Goal: Task Accomplishment & Management: Manage account settings

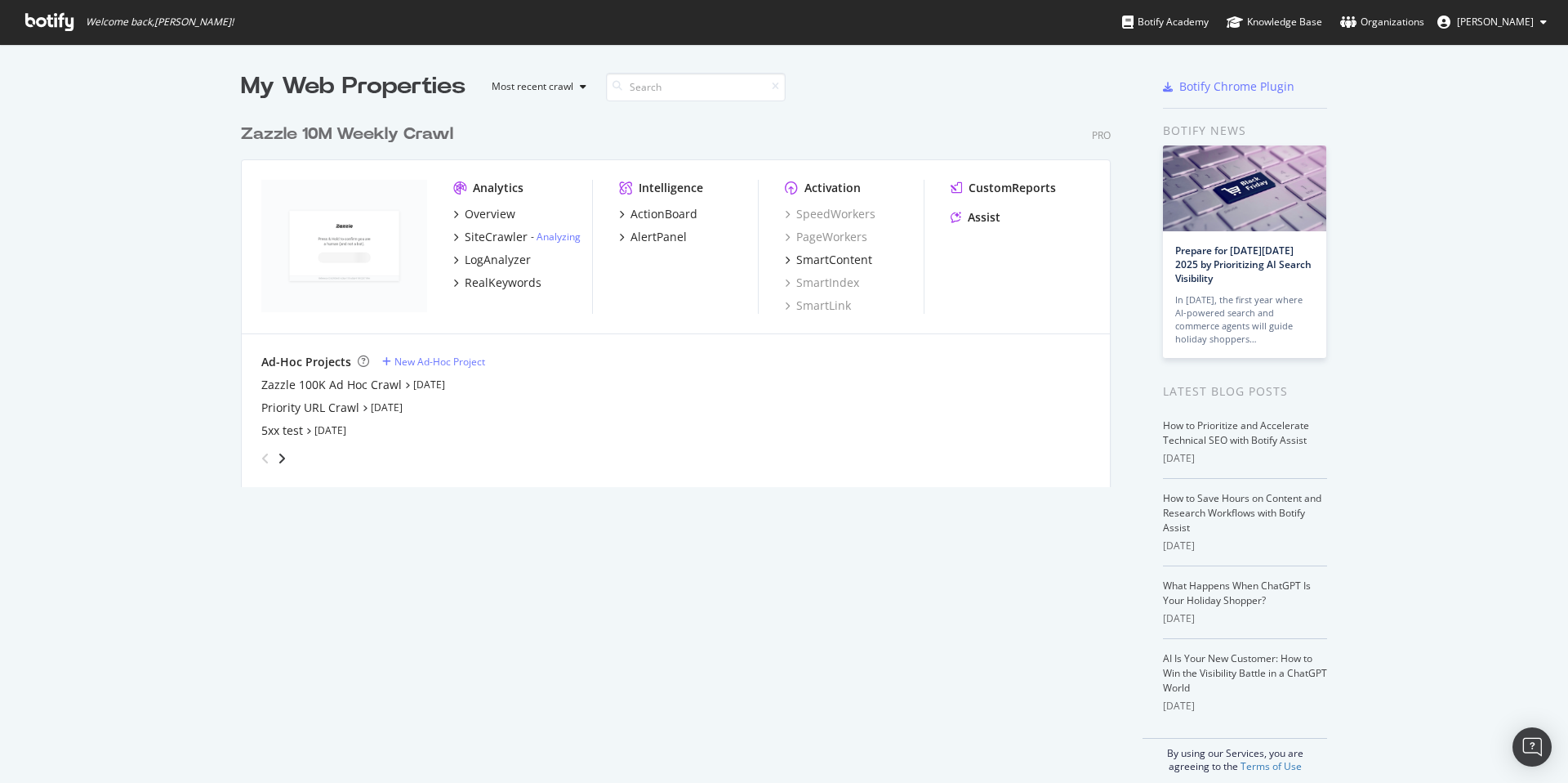
scroll to position [770, 1544]
click at [748, 551] on div "My Web Properties Most recent crawl Zazzle 10M Weekly Crawl Pro Analytics Overv…" at bounding box center [691, 421] width 902 height 703
click at [422, 511] on div "My Web Properties Most recent crawl Zazzle 10M Weekly Crawl Pro Analytics Overv…" at bounding box center [691, 421] width 902 height 703
click at [494, 259] on div "LogAnalyzer" at bounding box center [498, 260] width 66 height 16
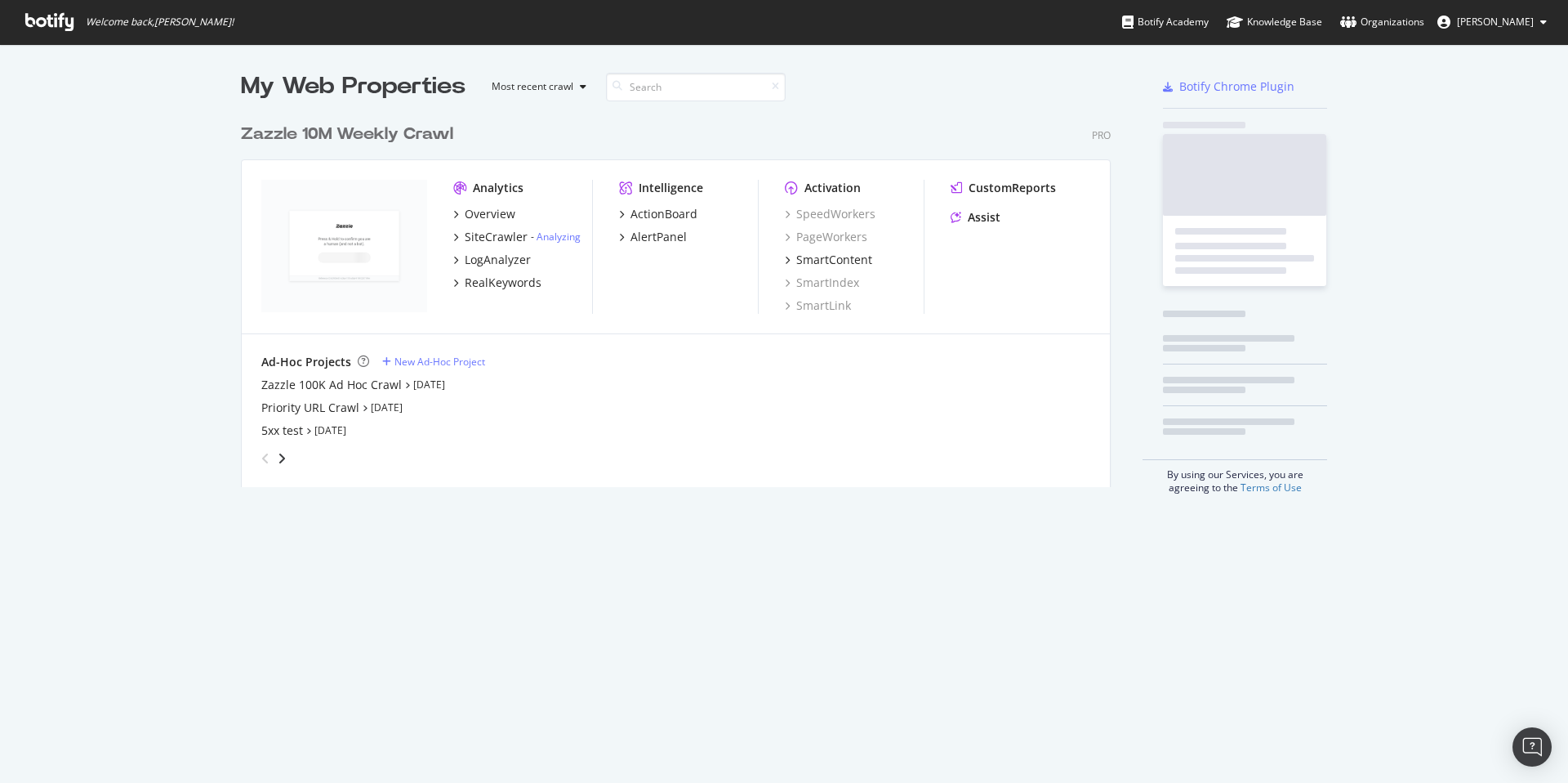
scroll to position [770, 1544]
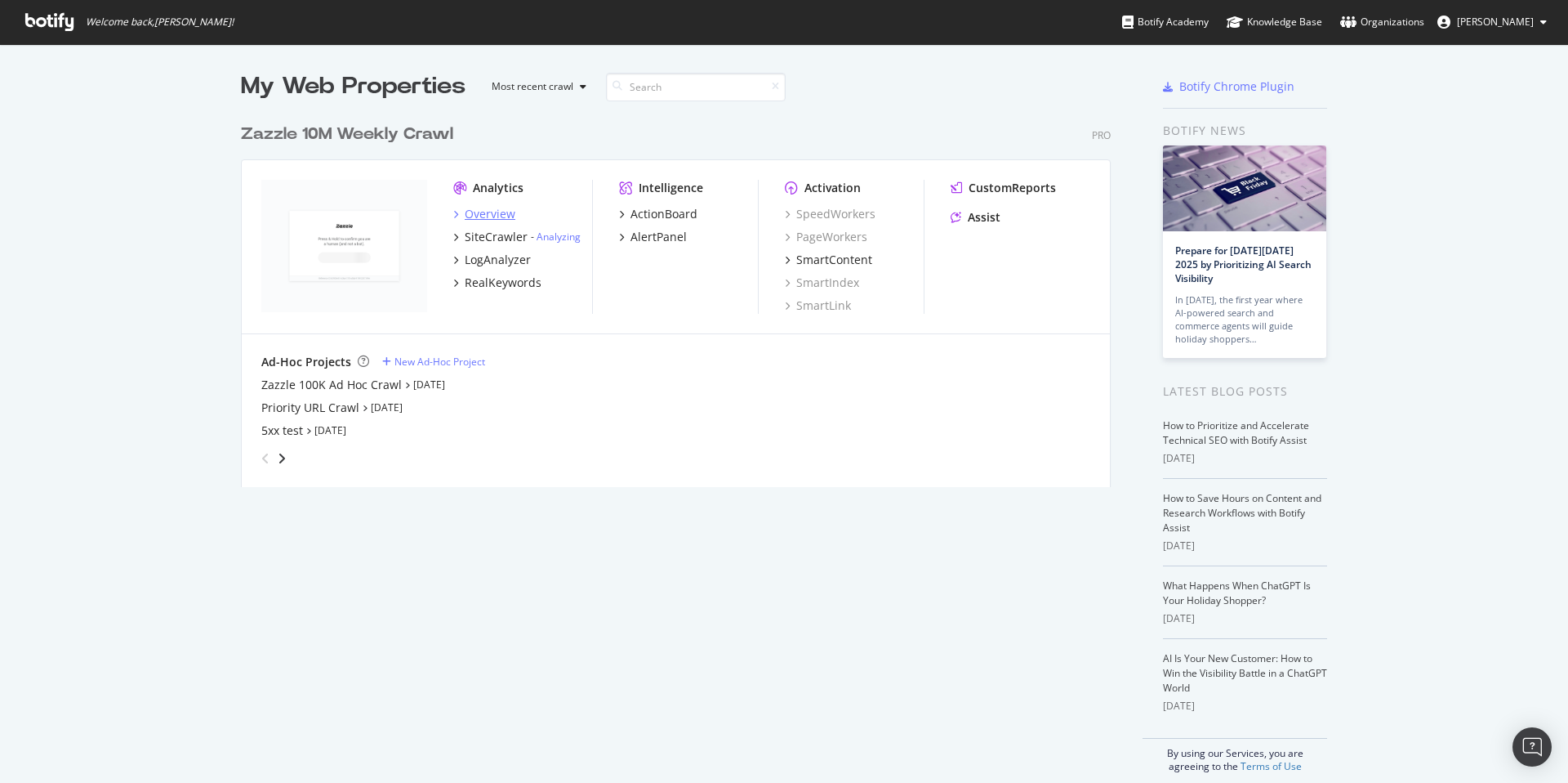
click at [482, 216] on div "Overview" at bounding box center [490, 214] width 50 height 16
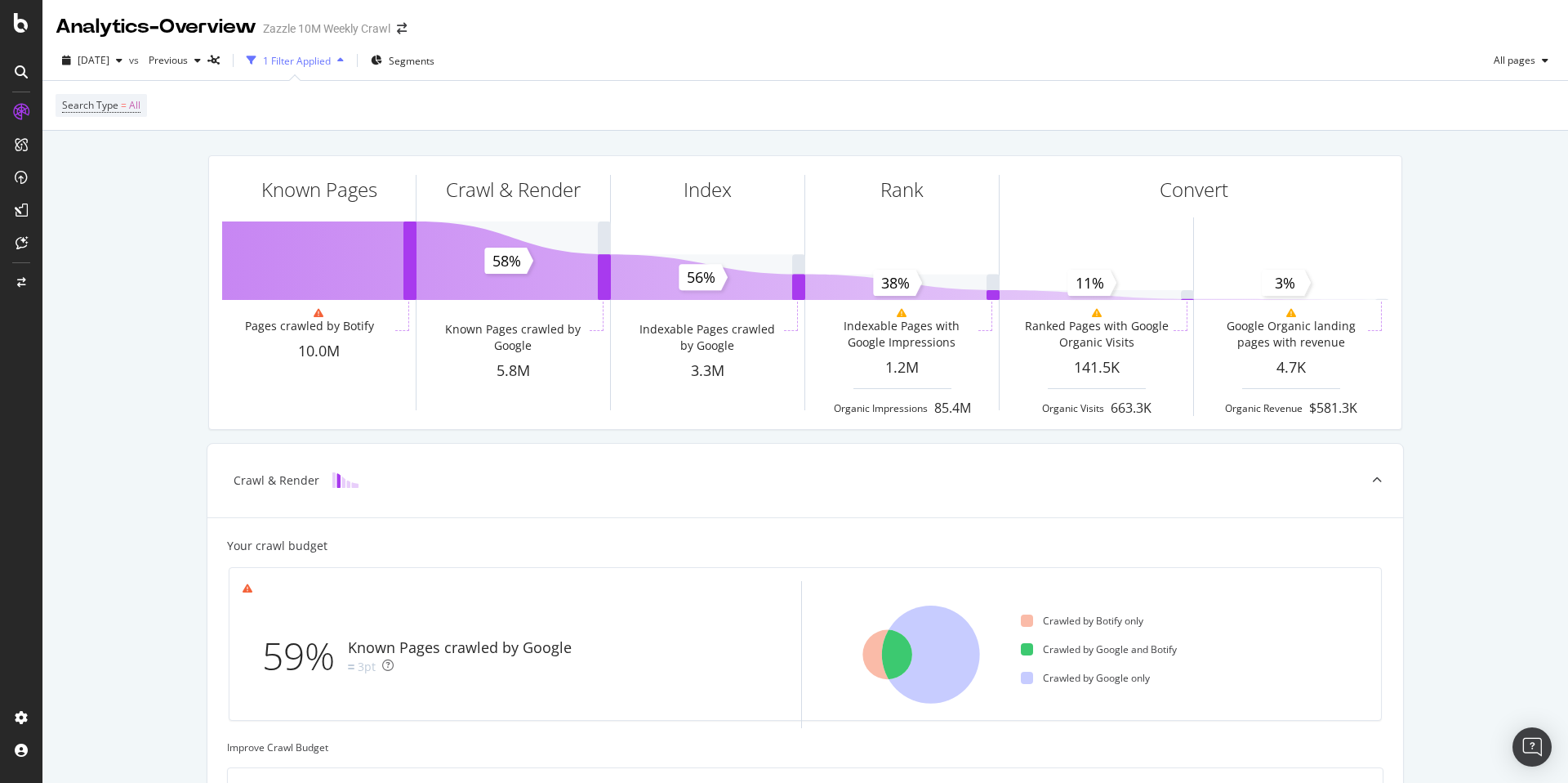
click at [1237, 79] on div "[DATE] vs Previous 1 Filter Applied Segments All pages Search Type = All" at bounding box center [805, 85] width 1526 height 90
click at [73, 246] on div "CustomReports" at bounding box center [100, 249] width 80 height 16
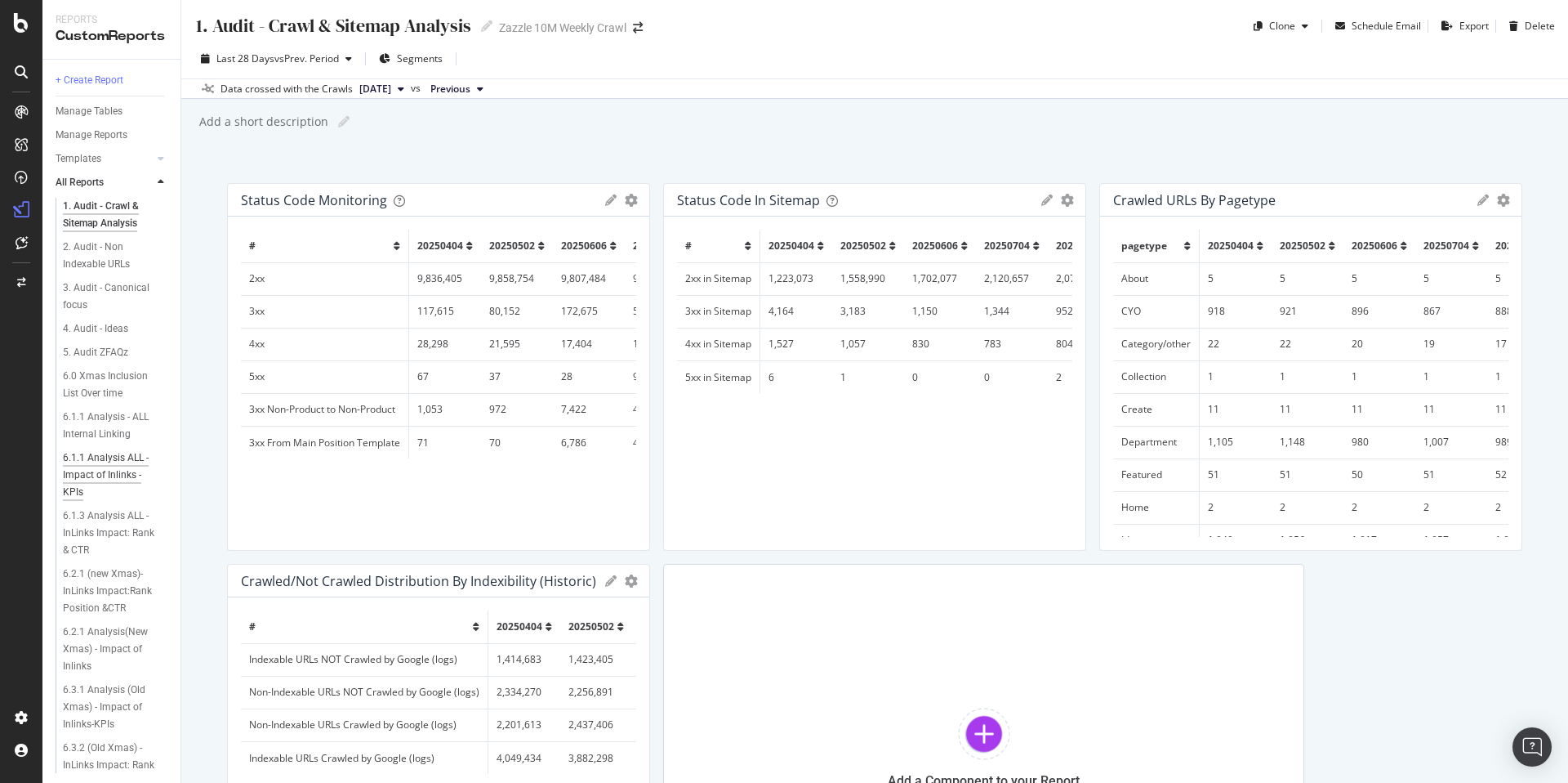
scroll to position [4, 0]
click at [458, 154] on div "1. Audit - Crawl & Sitemap Analysis 1. Audit - Crawl & Sitemap Analysis Zazzle …" at bounding box center [874, 392] width 1387 height 783
click at [106, 501] on div "Category Product Reporting" at bounding box center [109, 518] width 94 height 34
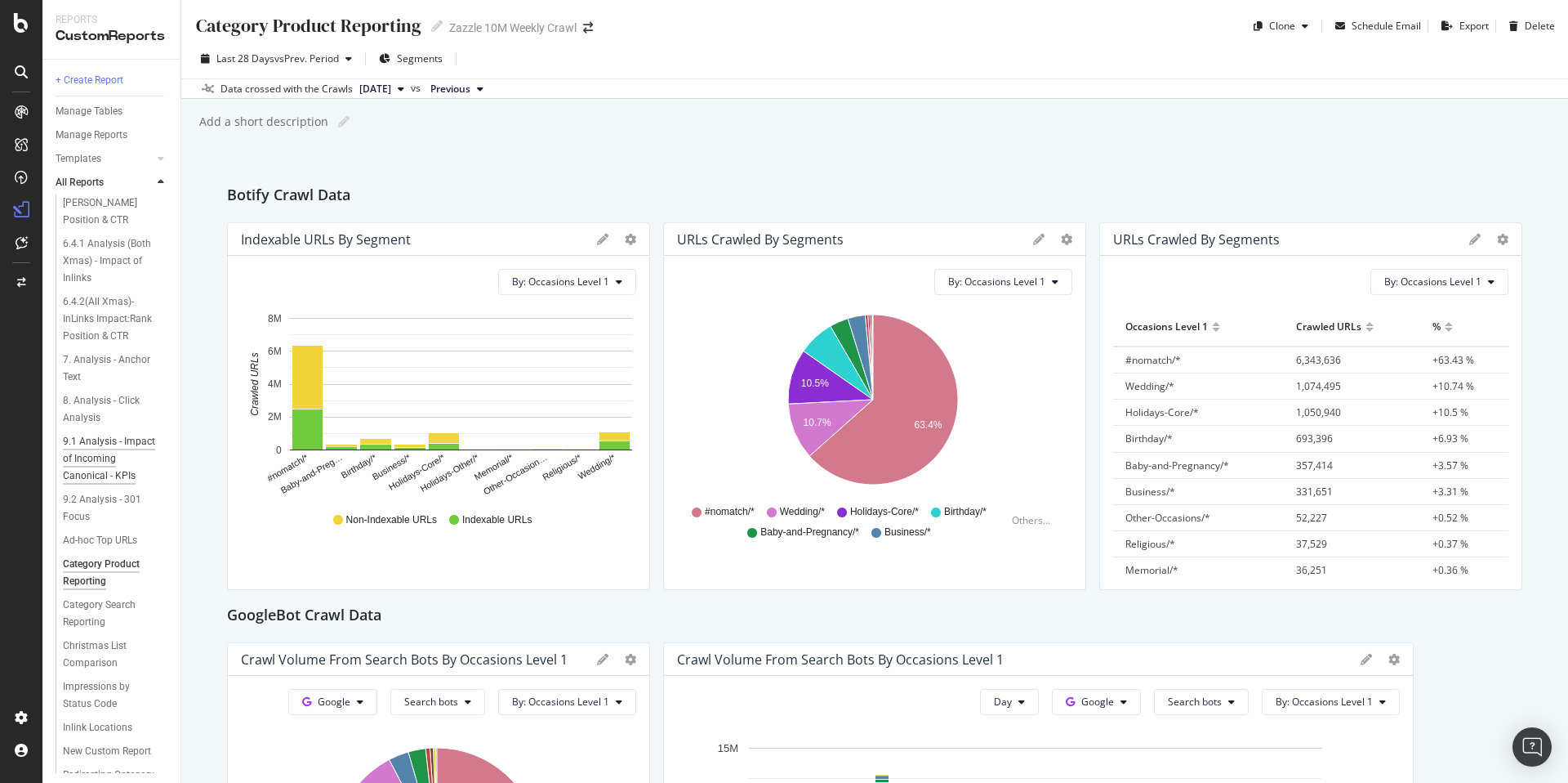
scroll to position [761, 0]
click at [435, 28] on icon at bounding box center [436, 26] width 12 height 12
click at [373, 31] on input "Category Product Reporting" at bounding box center [309, 24] width 229 height 22
click at [373, 31] on input "Category Product Reporting" at bounding box center [309, 24] width 229 height 22
type input "6. Category Product Reporting"
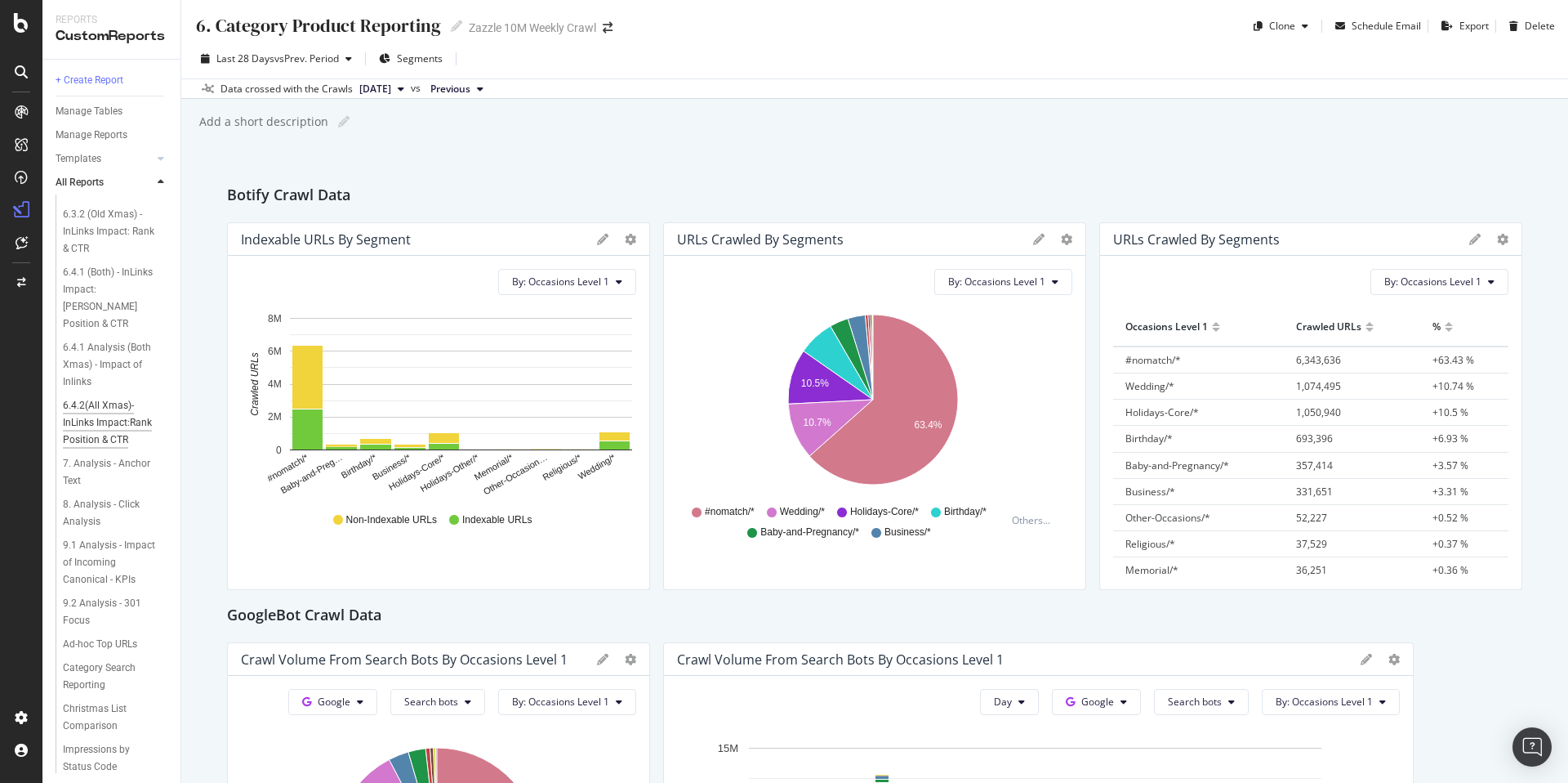
scroll to position [676, 0]
click at [87, 593] on div "Category Search Reporting" at bounding box center [109, 575] width 93 height 34
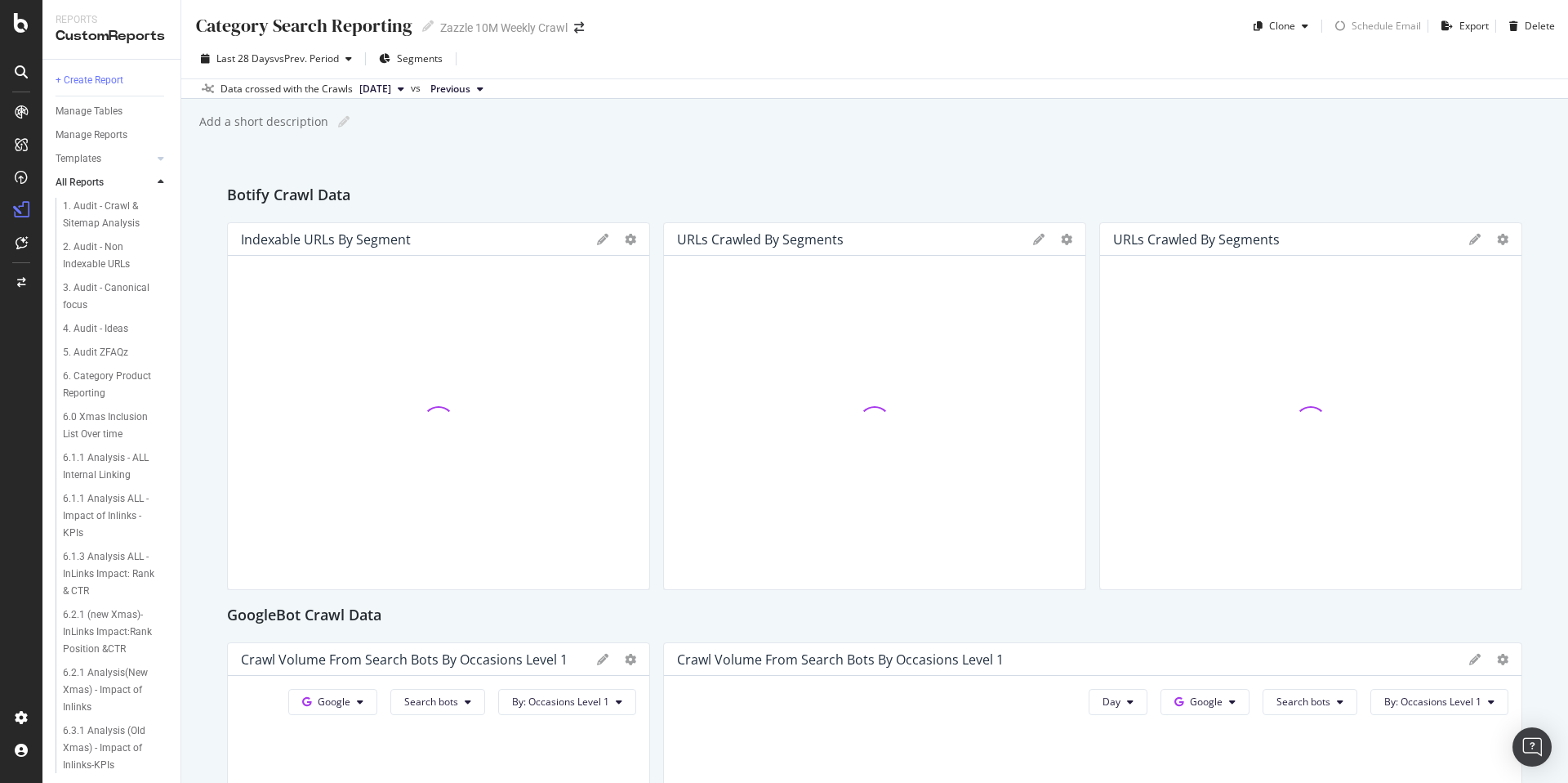
click at [422, 29] on icon at bounding box center [427, 26] width 12 height 12
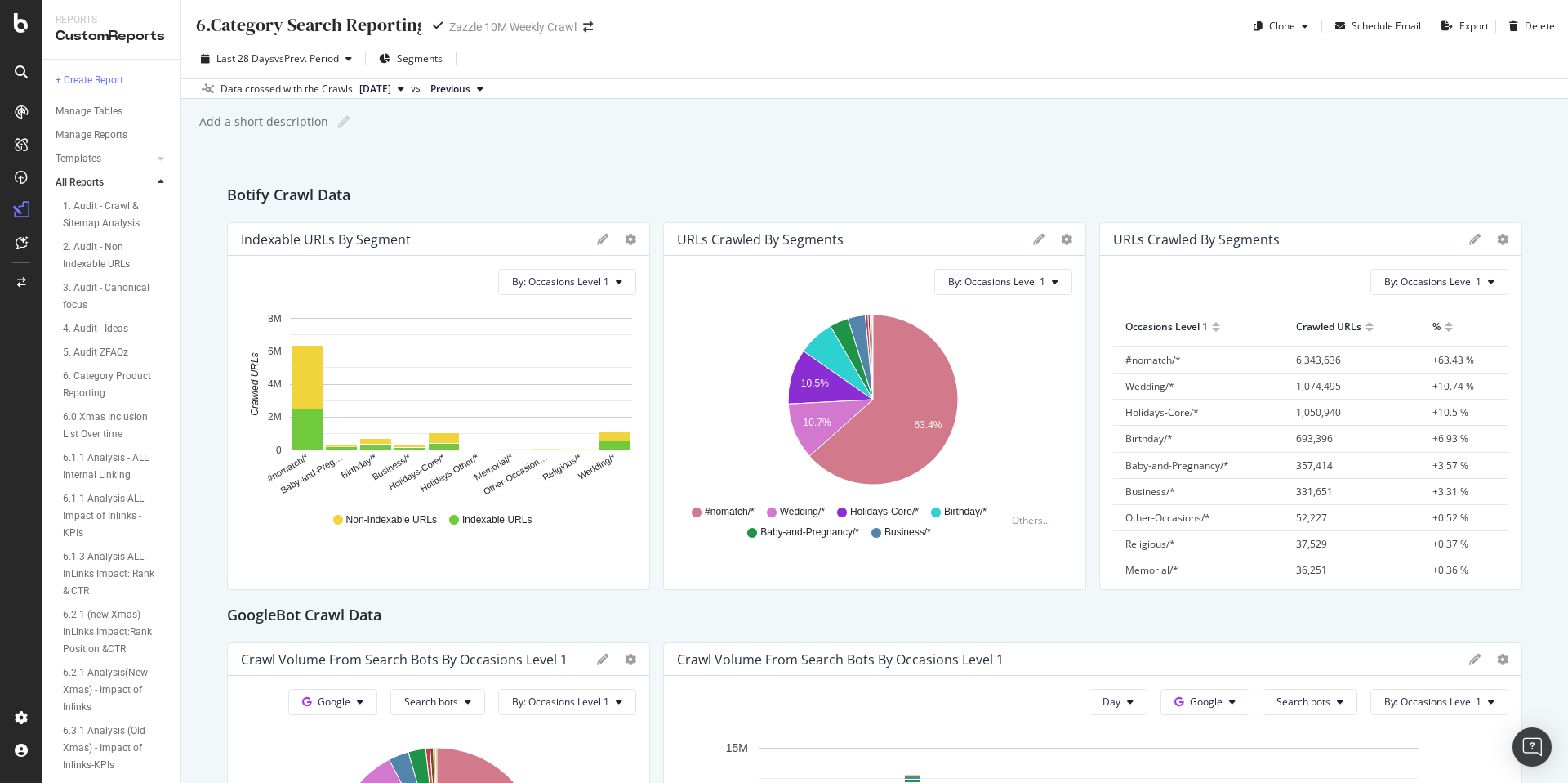
type input "6. Category Search Reporting"
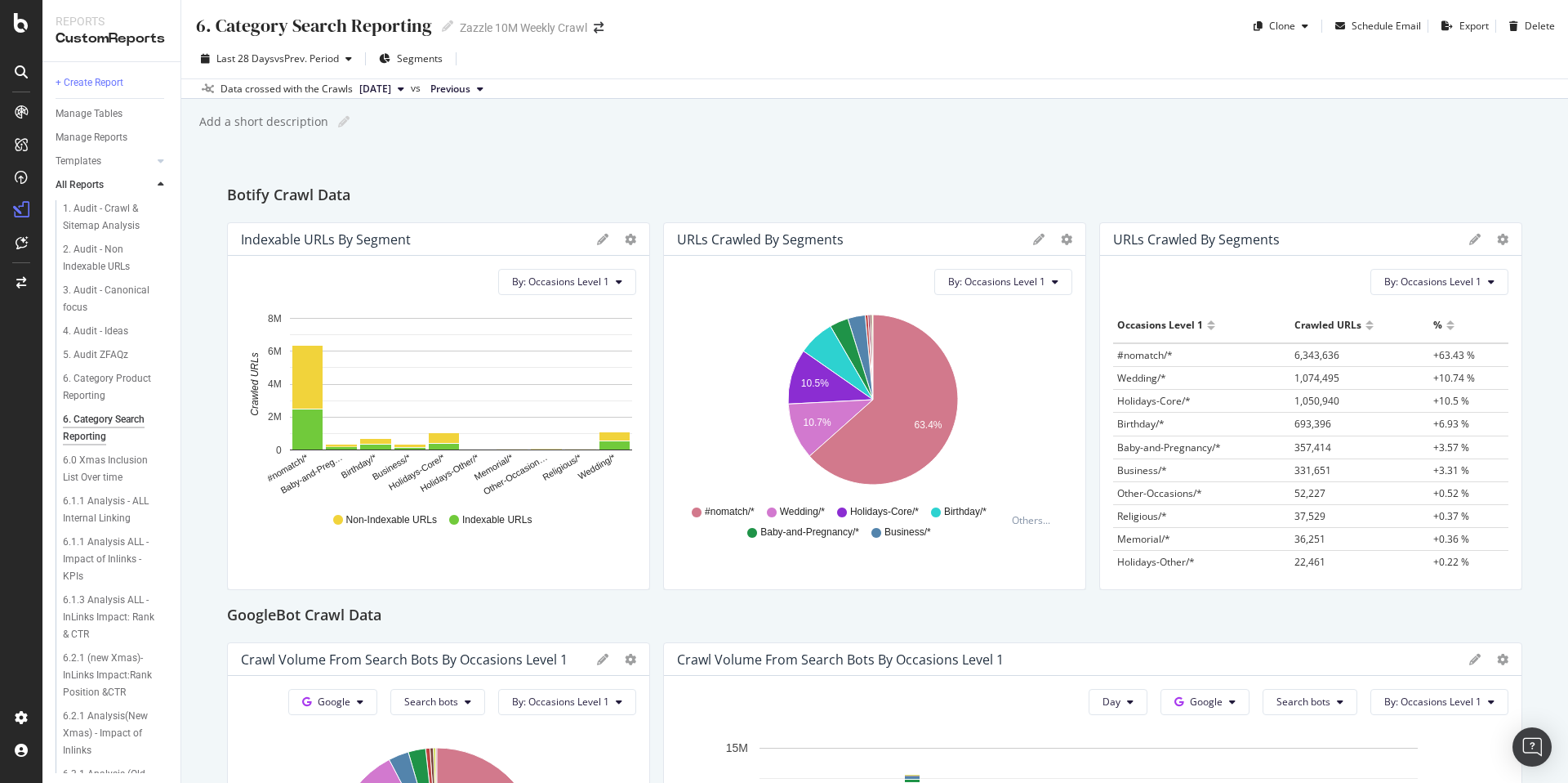
click at [944, 159] on div "6. Category Search Reporting 6. Category Search Reporting Zazzle 10M Weekly Cra…" at bounding box center [874, 392] width 1387 height 783
